Goal: Information Seeking & Learning: Learn about a topic

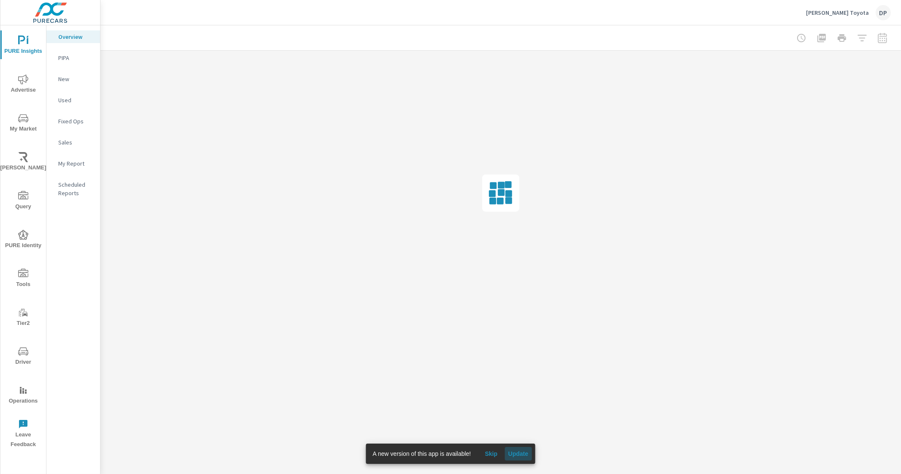
click at [522, 455] on span "Update" at bounding box center [518, 454] width 20 height 8
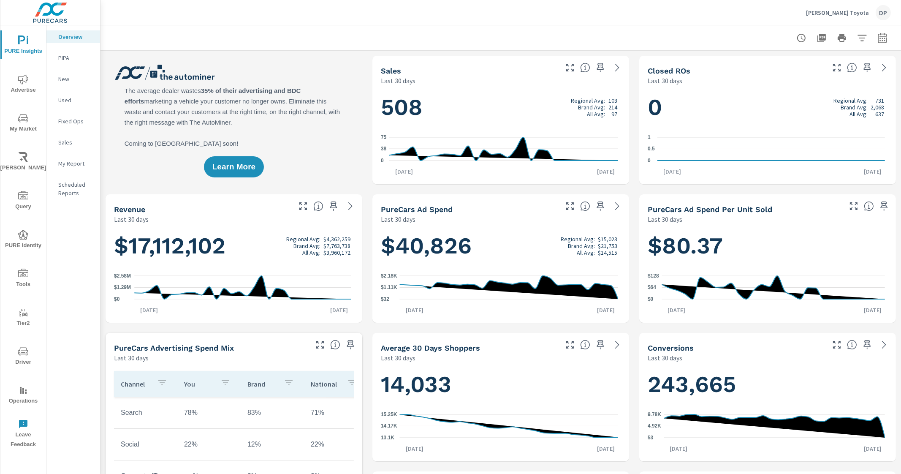
click at [25, 121] on icon "nav menu" at bounding box center [23, 118] width 10 height 8
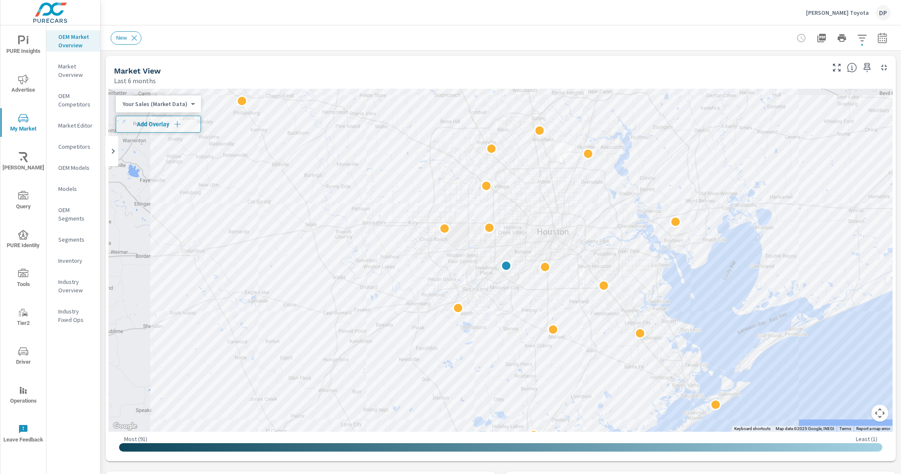
click at [80, 73] on p "Market Overview" at bounding box center [75, 70] width 35 height 17
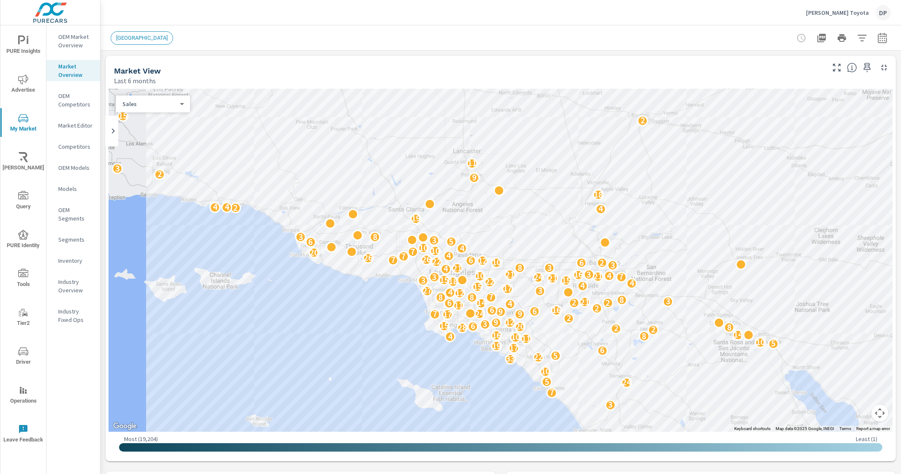
click at [78, 40] on p "OEM Market Overview" at bounding box center [75, 41] width 35 height 17
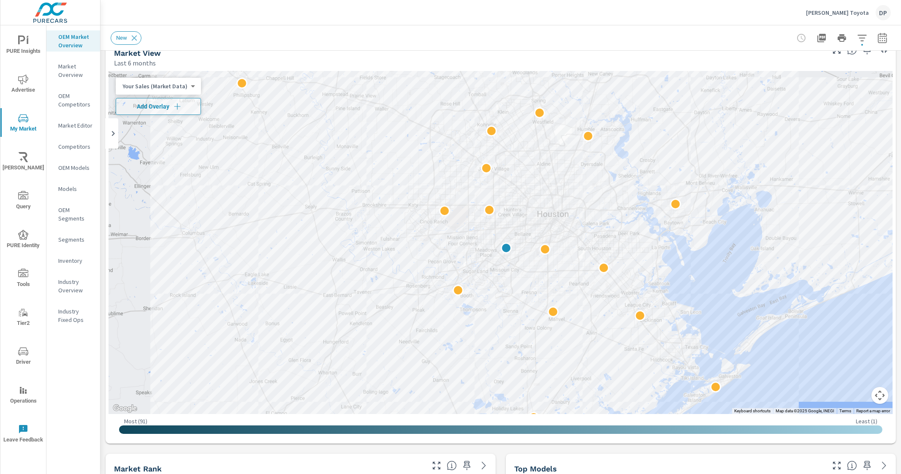
scroll to position [14, 0]
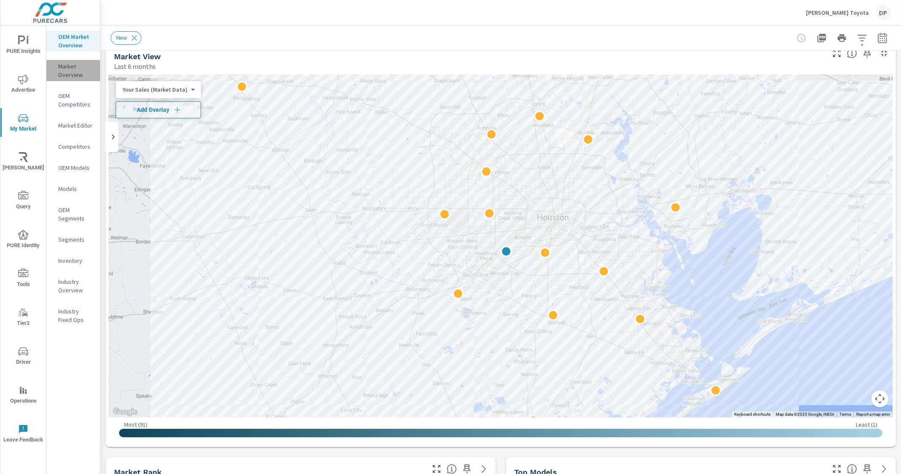
click at [63, 70] on p "Market Overview" at bounding box center [75, 70] width 35 height 17
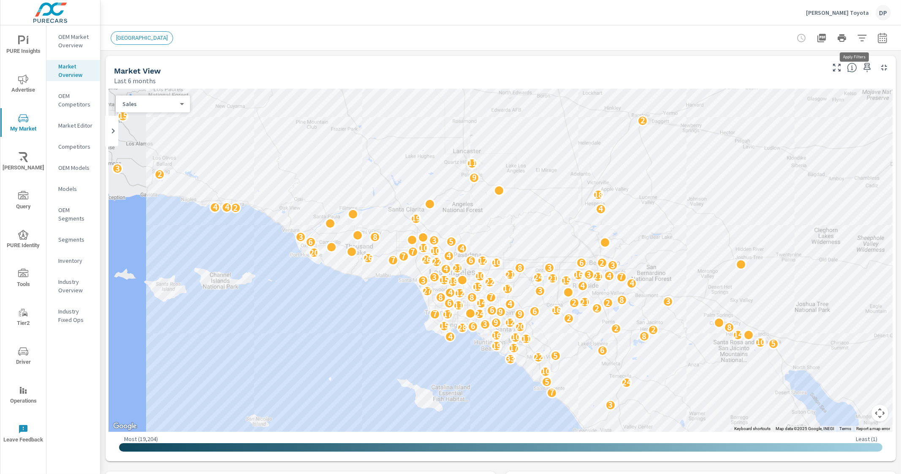
click at [862, 34] on button "button" at bounding box center [862, 38] width 17 height 17
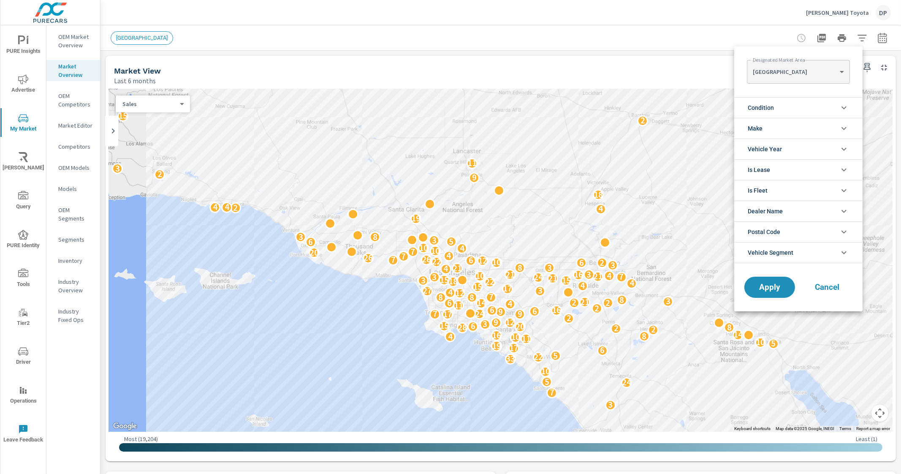
click at [862, 35] on div at bounding box center [450, 237] width 901 height 474
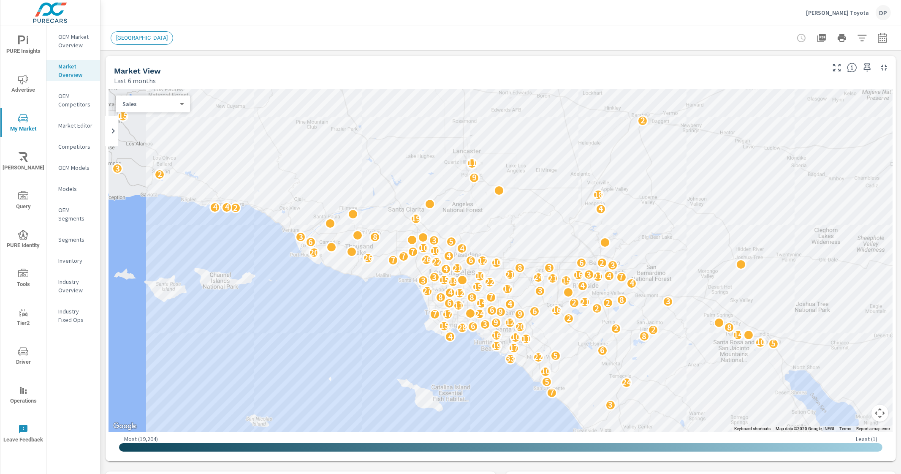
click at [74, 45] on p "OEM Market Overview" at bounding box center [75, 41] width 35 height 17
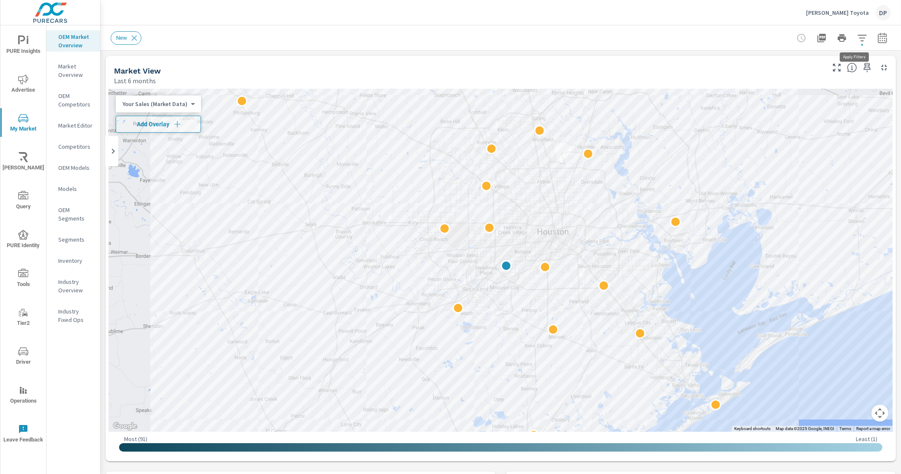
click at [858, 35] on icon "button" at bounding box center [863, 38] width 10 height 10
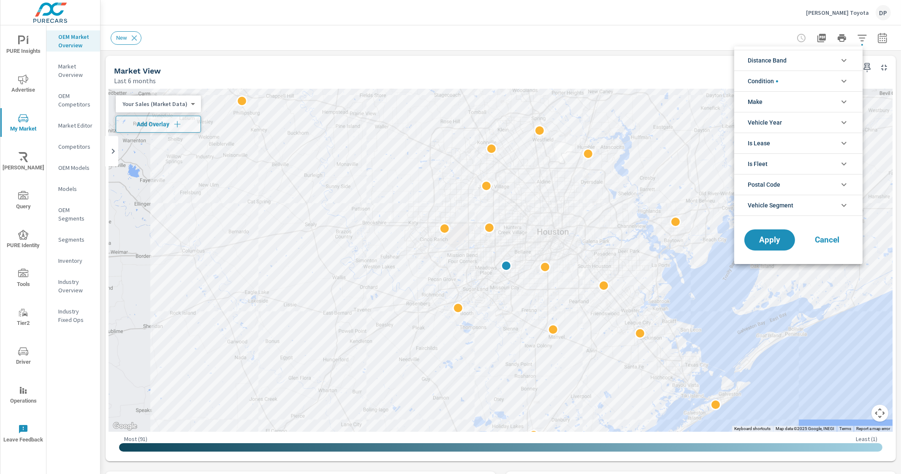
click at [858, 33] on div at bounding box center [450, 237] width 901 height 474
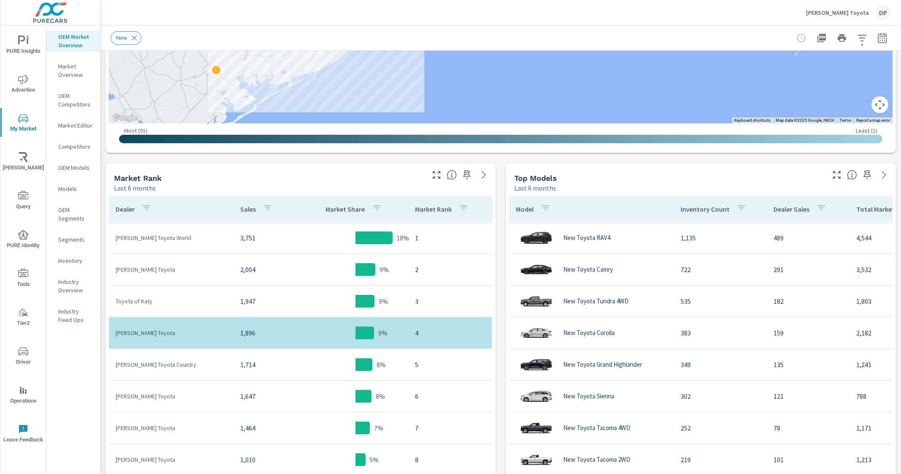
scroll to position [316, 0]
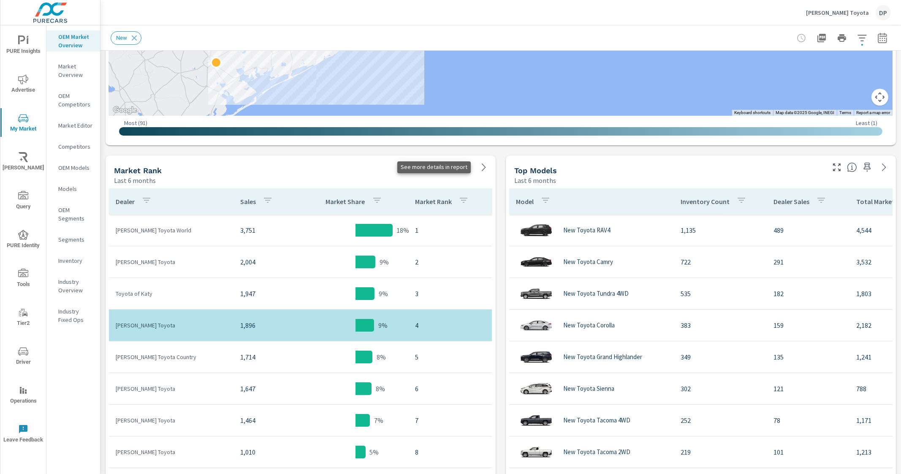
click at [484, 165] on icon at bounding box center [484, 167] width 10 height 10
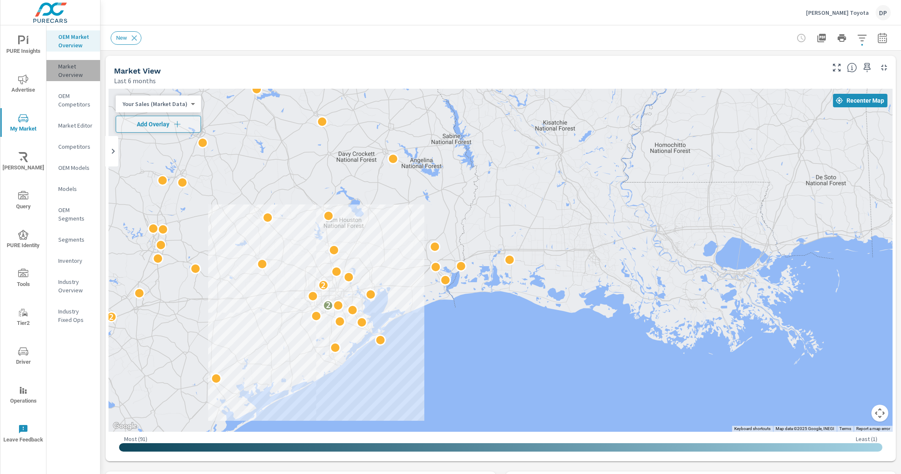
click at [71, 67] on p "Market Overview" at bounding box center [75, 70] width 35 height 17
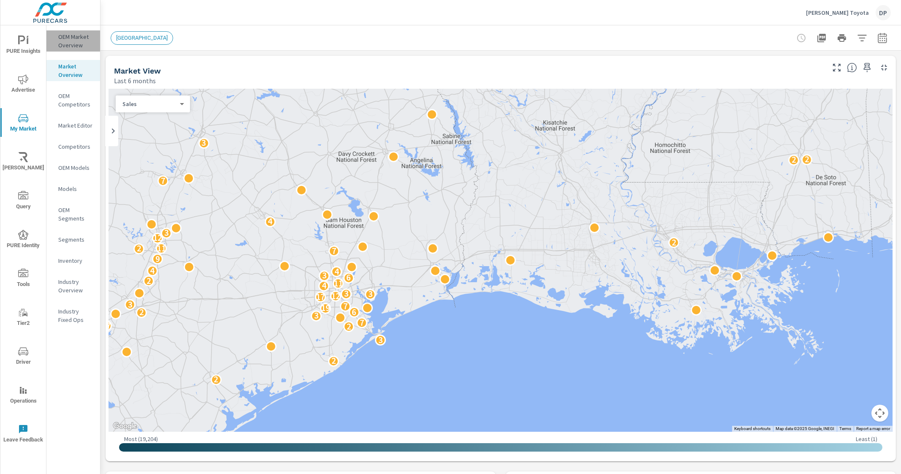
click at [67, 38] on p "OEM Market Overview" at bounding box center [75, 41] width 35 height 17
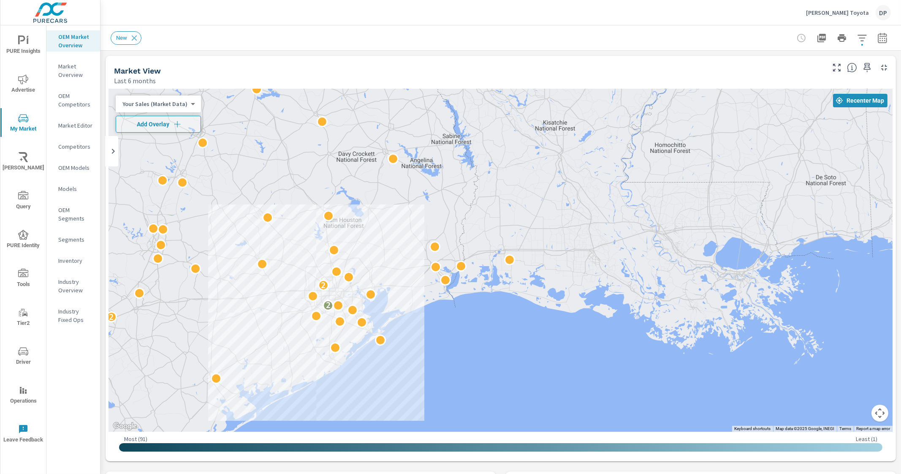
click at [76, 284] on p "Industry Overview" at bounding box center [75, 286] width 35 height 17
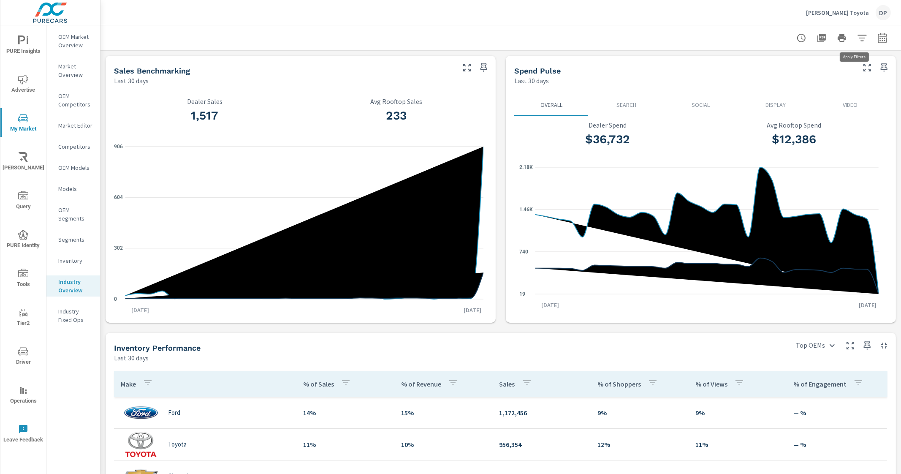
click at [855, 25] on div "[PERSON_NAME] Toyota DP Industry Overview [PERSON_NAME] Toyota Report date rang…" at bounding box center [501, 237] width 801 height 474
click at [858, 34] on icon "button" at bounding box center [863, 38] width 10 height 10
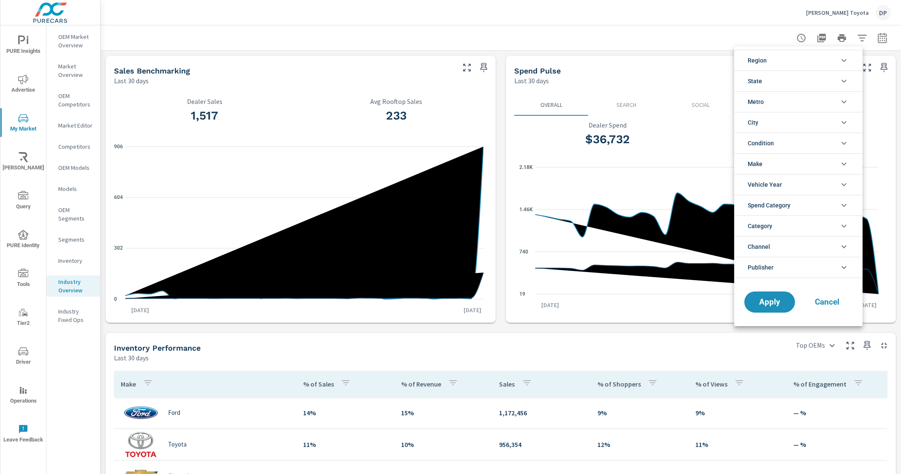
click at [857, 35] on div at bounding box center [450, 237] width 901 height 474
